Goal: Contribute content: Add original content to the website for others to see

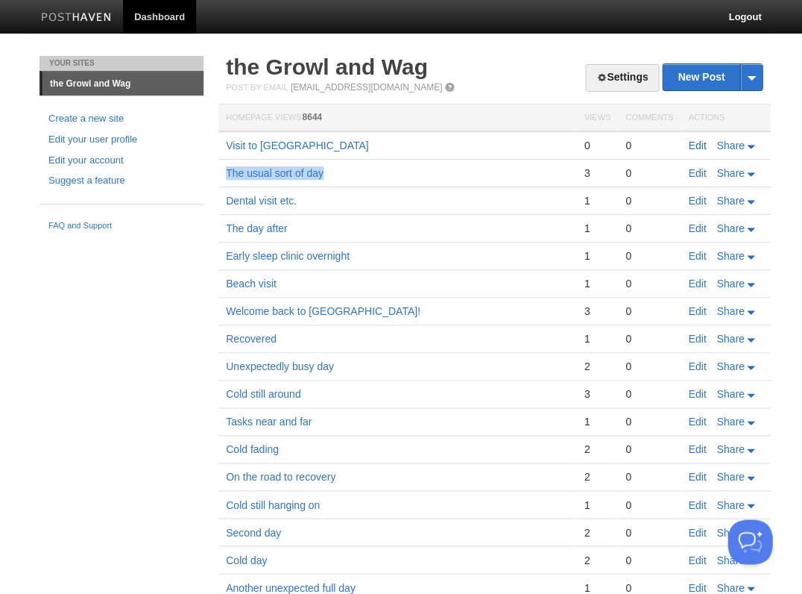
click at [693, 144] on link "Edit" at bounding box center [697, 145] width 18 height 12
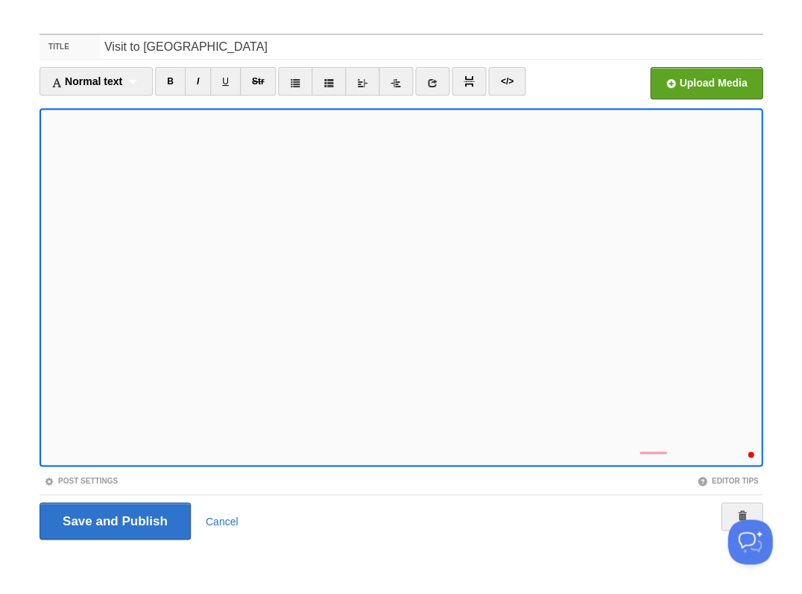
scroll to position [392, 0]
click at [113, 519] on input "Save and Publish" at bounding box center [115, 520] width 151 height 37
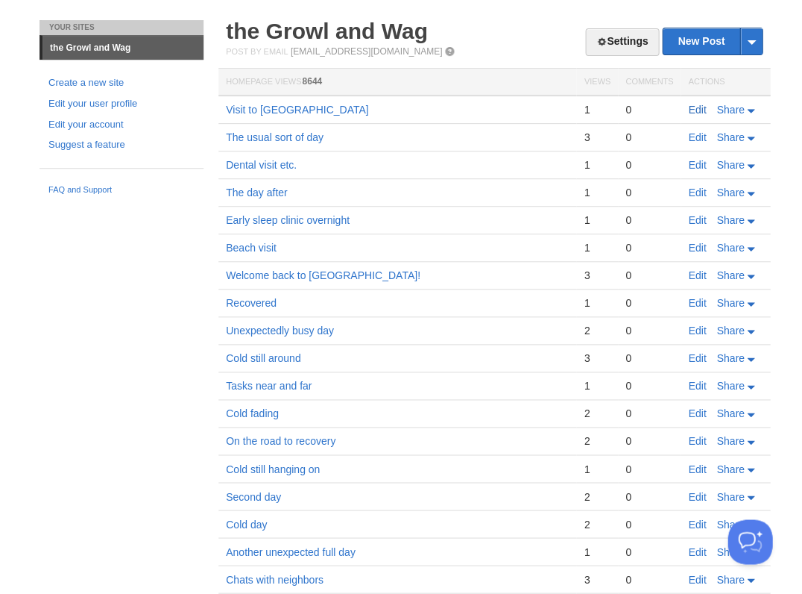
click at [701, 109] on link "Edit" at bounding box center [697, 110] width 18 height 12
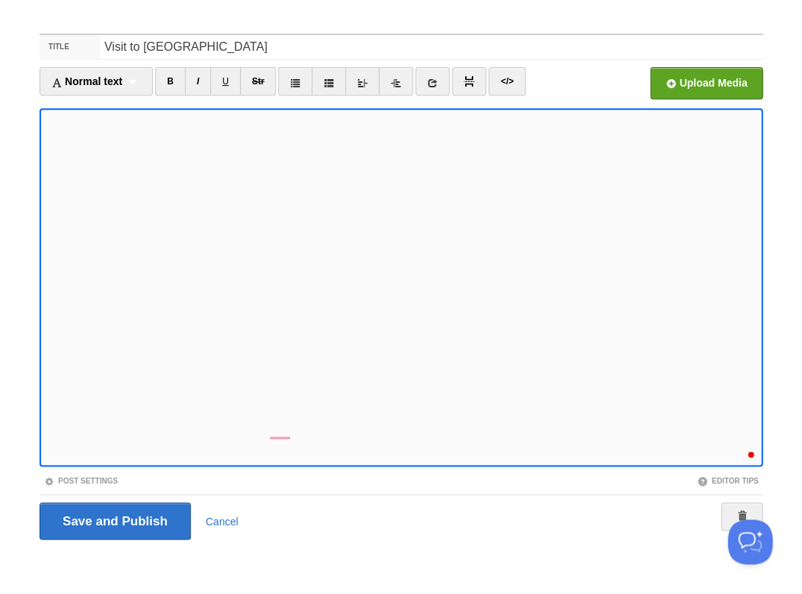
scroll to position [585, 0]
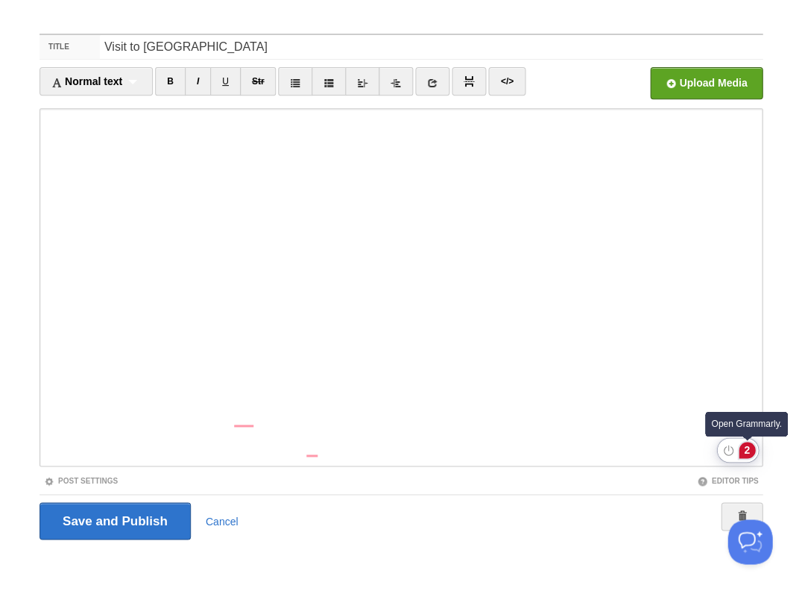
click at [746, 452] on div "2" at bounding box center [747, 449] width 16 height 16
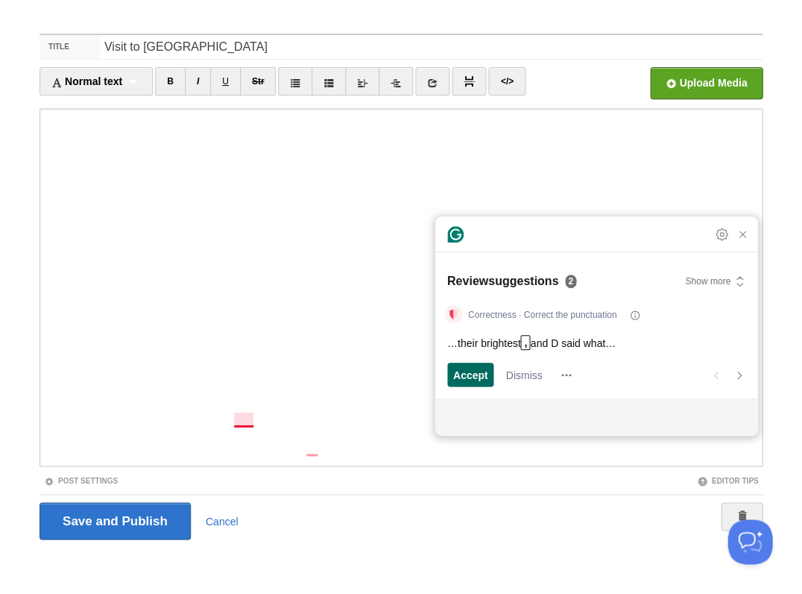
click at [453, 377] on span "Accept" at bounding box center [470, 375] width 35 height 16
click at [468, 376] on span "Accept" at bounding box center [470, 375] width 35 height 16
click at [464, 375] on span "Accept" at bounding box center [470, 375] width 35 height 16
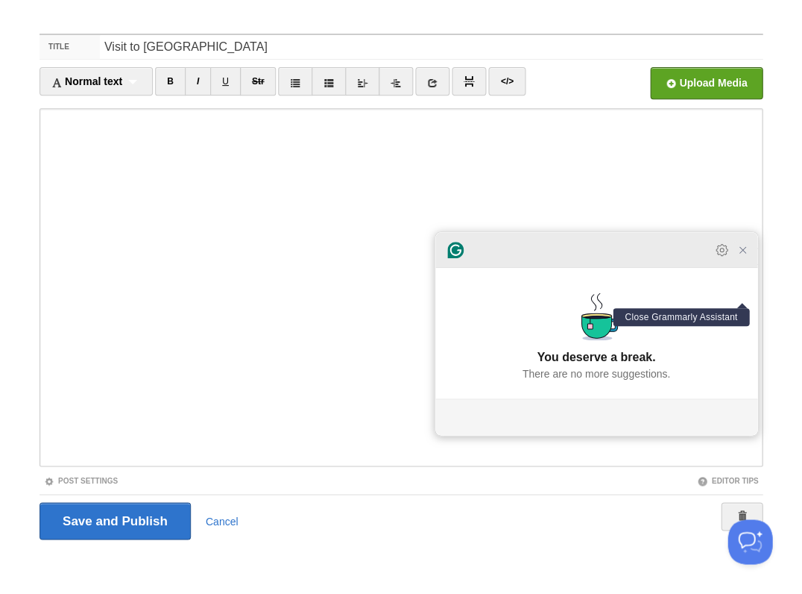
click at [748, 259] on icon "Close Grammarly Assistant" at bounding box center [743, 250] width 18 height 18
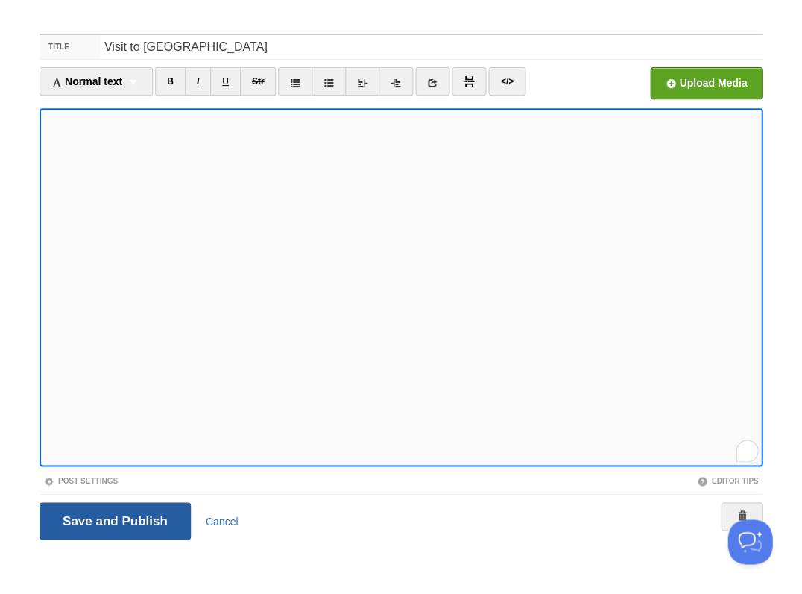
click at [113, 519] on input "Save and Publish" at bounding box center [115, 520] width 151 height 37
